Goal: Task Accomplishment & Management: Manage account settings

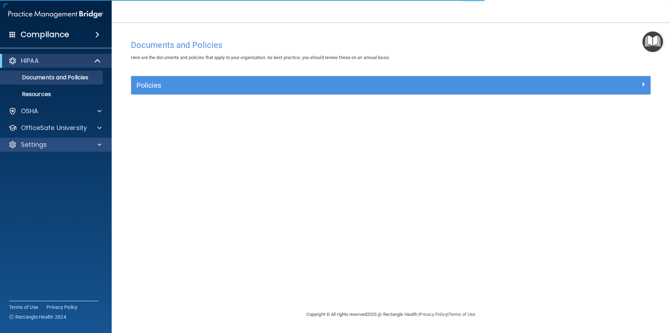
click at [38, 149] on div "Settings" at bounding box center [56, 145] width 112 height 14
click at [97, 145] on div at bounding box center [98, 144] width 17 height 8
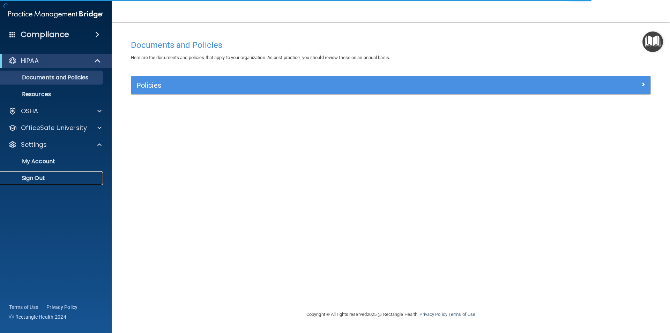
click at [40, 176] on p "Sign Out" at bounding box center [52, 178] width 95 height 7
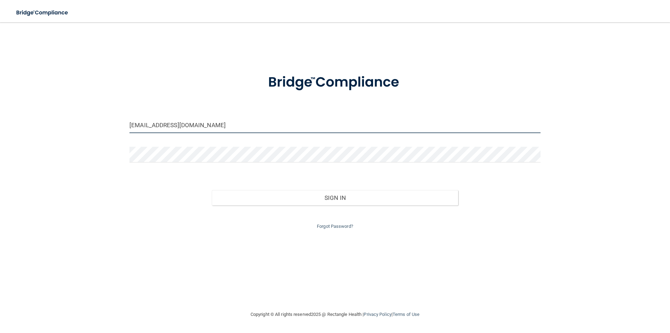
drag, startPoint x: 218, startPoint y: 127, endPoint x: 88, endPoint y: 143, distance: 130.4
click at [88, 143] on div "[EMAIL_ADDRESS][DOMAIN_NAME] Invalid email/password. You don't have permission …" at bounding box center [335, 166] width 642 height 274
type input "[EMAIL_ADDRESS][DOMAIN_NAME]"
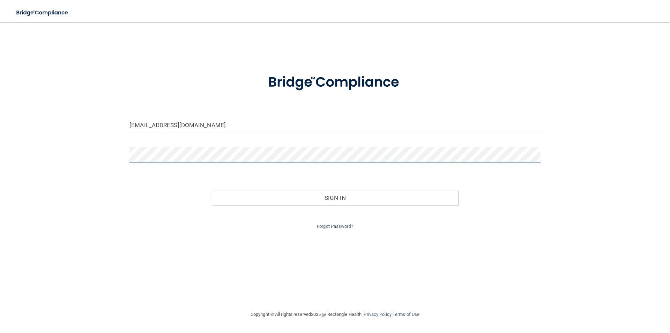
click at [212, 190] on button "Sign In" at bounding box center [335, 197] width 247 height 15
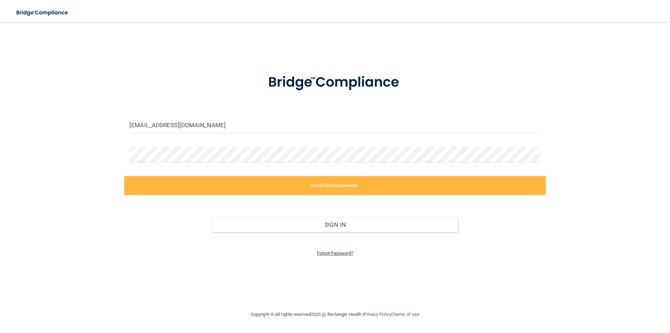
click at [328, 255] on link "Forgot Password?" at bounding box center [335, 252] width 36 height 5
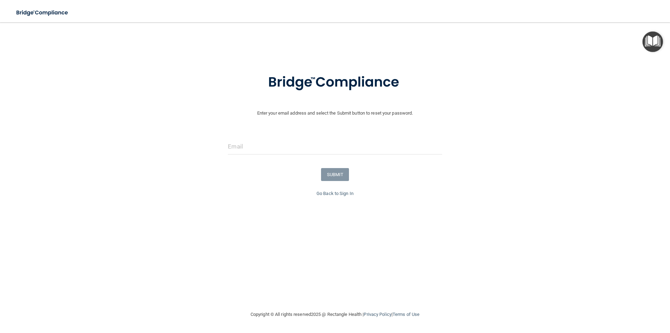
click at [296, 134] on form "Enter your email address and select the Submit button to reset your password. S…" at bounding box center [334, 126] width 663 height 125
click at [275, 149] on input "email" at bounding box center [335, 147] width 214 height 16
type input "hannahstoltze91@gmail.com"
click at [339, 177] on button "SUBMIT" at bounding box center [335, 174] width 28 height 13
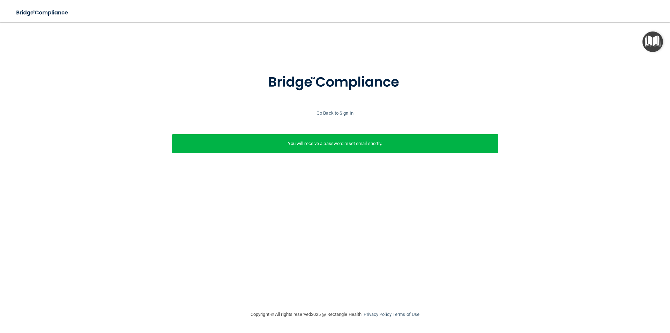
click at [333, 110] on div "Go Back to Sign In" at bounding box center [335, 113] width 674 height 8
click at [333, 116] on div "Go Back to Sign In" at bounding box center [335, 113] width 674 height 8
click at [332, 116] on div "Go Back to Sign In" at bounding box center [335, 113] width 674 height 8
click at [327, 112] on link "Go Back to Sign In" at bounding box center [335, 112] width 37 height 5
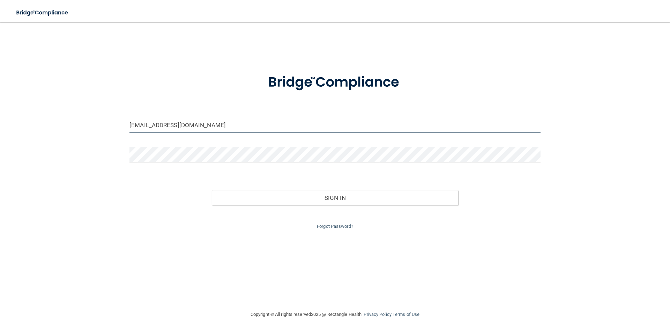
drag, startPoint x: 257, startPoint y: 130, endPoint x: 80, endPoint y: 142, distance: 177.0
click at [80, 142] on div "jpigott@orthodontist.com Invalid email/password. You don't have permission to a…" at bounding box center [335, 166] width 642 height 274
type input "hannahstoltze91@gmail.com"
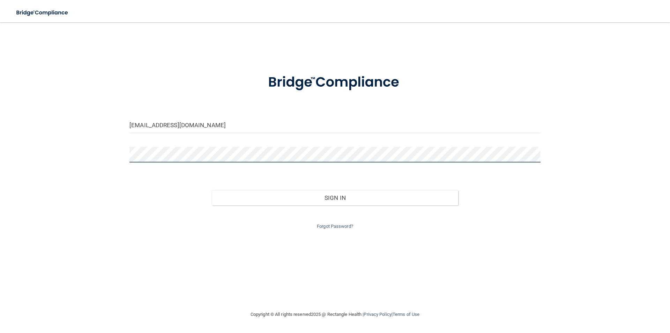
click at [212, 190] on button "Sign In" at bounding box center [335, 197] width 247 height 15
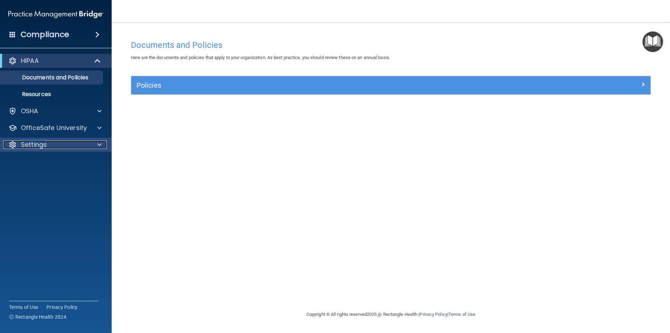
click at [46, 147] on p "Settings" at bounding box center [34, 144] width 26 height 8
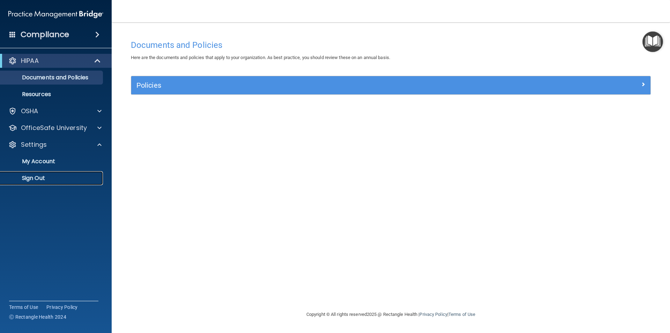
click at [37, 176] on p "Sign Out" at bounding box center [52, 178] width 95 height 7
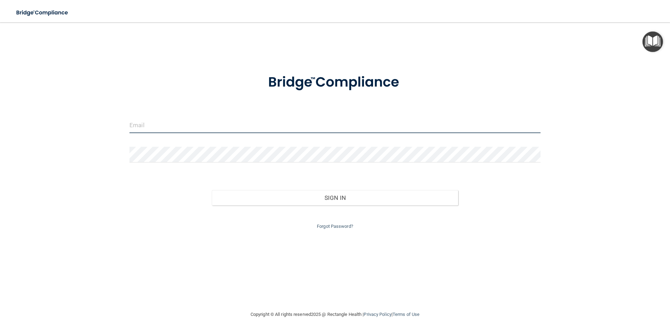
type input "[EMAIL_ADDRESS][DOMAIN_NAME]"
